Goal: Information Seeking & Learning: Learn about a topic

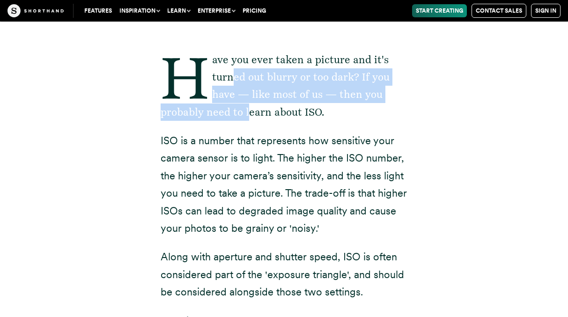
drag, startPoint x: 232, startPoint y: 72, endPoint x: 246, endPoint y: 109, distance: 39.9
click at [246, 109] on p "Have you ever taken a picture and it's turned out blurry or too dark? If you ha…" at bounding box center [284, 86] width 247 height 70
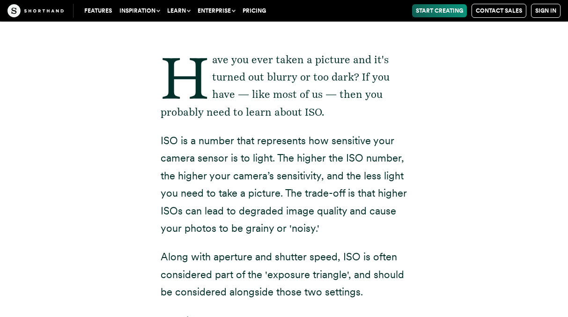
click at [254, 150] on p "ISO is a number that represents how sensitive your camera sensor is to light. T…" at bounding box center [284, 184] width 247 height 105
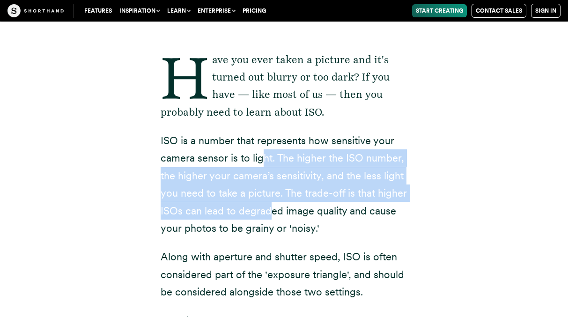
drag, startPoint x: 261, startPoint y: 153, endPoint x: 268, endPoint y: 216, distance: 63.6
click at [268, 216] on p "ISO is a number that represents how sensitive your camera sensor is to light. T…" at bounding box center [284, 184] width 247 height 105
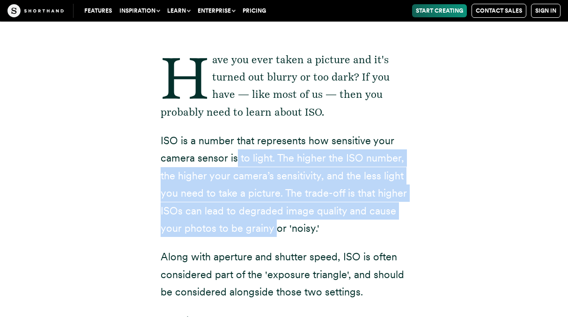
drag, startPoint x: 276, startPoint y: 220, endPoint x: 236, endPoint y: 153, distance: 78.2
click at [236, 153] on p "ISO is a number that represents how sensitive your camera sensor is to light. T…" at bounding box center [284, 184] width 247 height 105
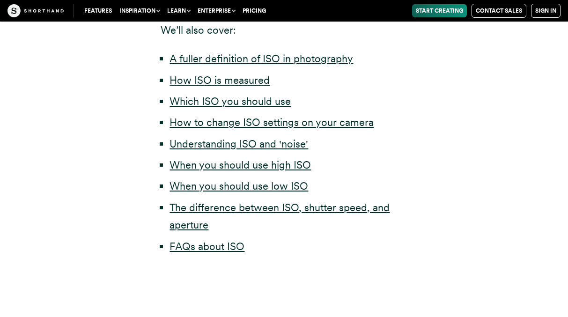
scroll to position [517, 0]
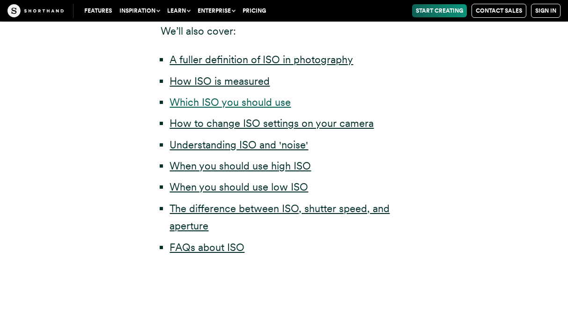
click at [223, 103] on link "Which ISO you should use" at bounding box center [230, 102] width 121 height 12
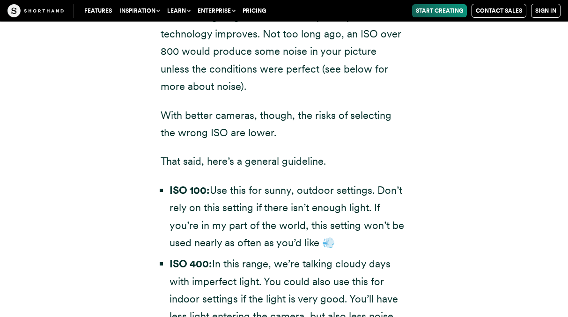
scroll to position [2559, 0]
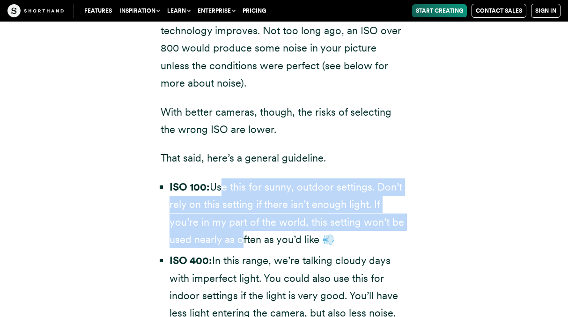
drag, startPoint x: 225, startPoint y: 145, endPoint x: 243, endPoint y: 205, distance: 62.5
click at [243, 206] on li "ISO 100: Use this for sunny, outdoor settings. Don’t rely on this setting if th…" at bounding box center [288, 213] width 237 height 70
click at [243, 205] on li "ISO 100: Use this for sunny, outdoor settings. Don’t rely on this setting if th…" at bounding box center [288, 213] width 237 height 70
drag, startPoint x: 243, startPoint y: 205, endPoint x: 244, endPoint y: 156, distance: 48.7
click at [244, 178] on li "ISO 100: Use this for sunny, outdoor settings. Don’t rely on this setting if th…" at bounding box center [288, 213] width 237 height 70
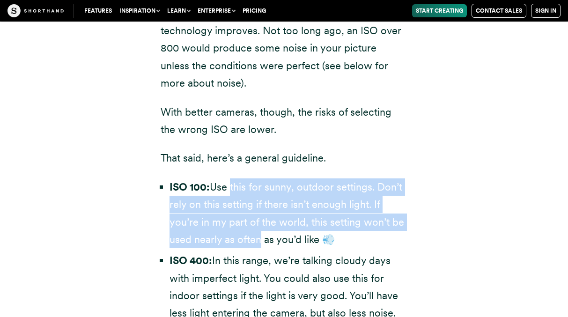
click at [244, 178] on li "ISO 100: Use this for sunny, outdoor settings. Don’t rely on this setting if th…" at bounding box center [288, 213] width 237 height 70
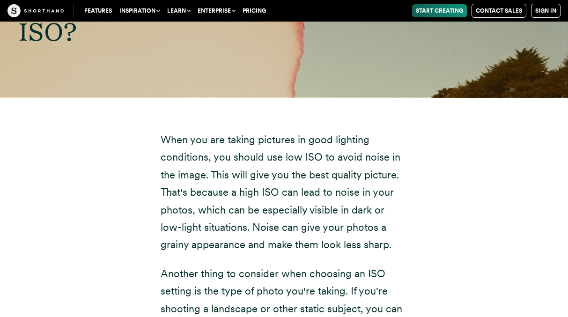
scroll to position [4163, 0]
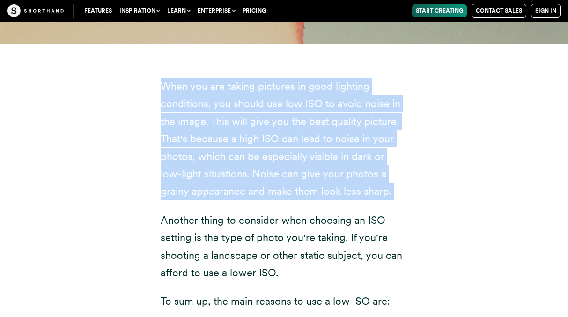
drag, startPoint x: 222, startPoint y: 51, endPoint x: 388, endPoint y: 185, distance: 214.2
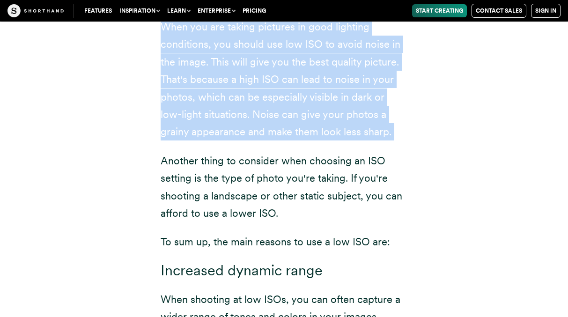
scroll to position [4226, 0]
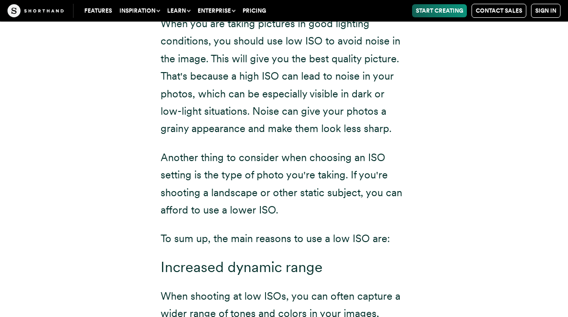
click at [388, 185] on p "Another thing to consider when choosing an ISO setting is the type of photo you…" at bounding box center [284, 184] width 247 height 70
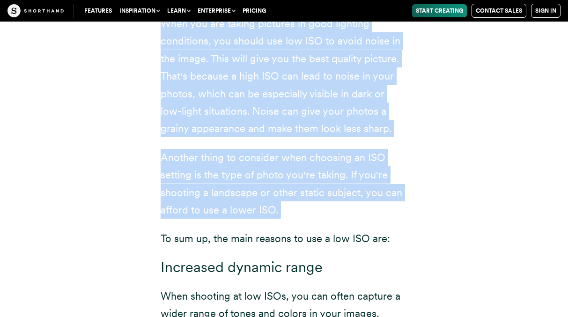
drag, startPoint x: 388, startPoint y: 185, endPoint x: 351, endPoint y: 91, distance: 100.7
click at [351, 91] on div "When you are taking pictures in good lighting conditions, you should use low IS…" at bounding box center [284, 270] width 247 height 510
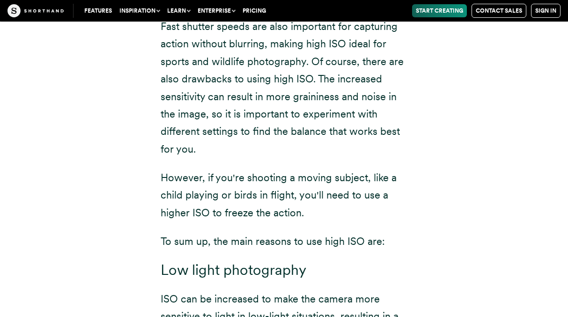
scroll to position [5253, 0]
